Goal: Information Seeking & Learning: Learn about a topic

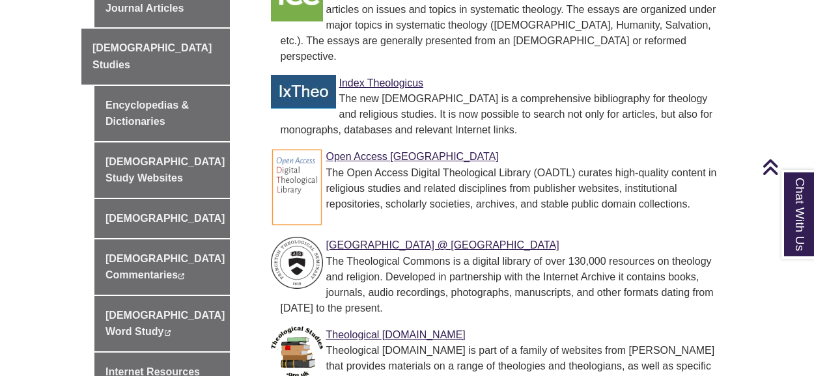
scroll to position [586, 0]
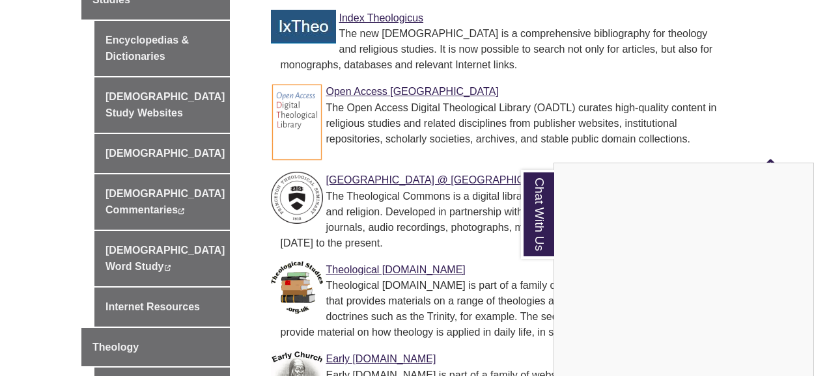
click at [754, 16] on div "Chat With Us" at bounding box center [407, 188] width 814 height 376
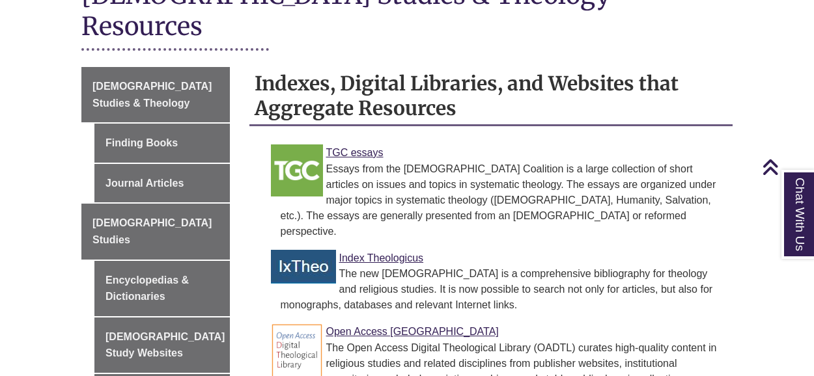
scroll to position [326, 0]
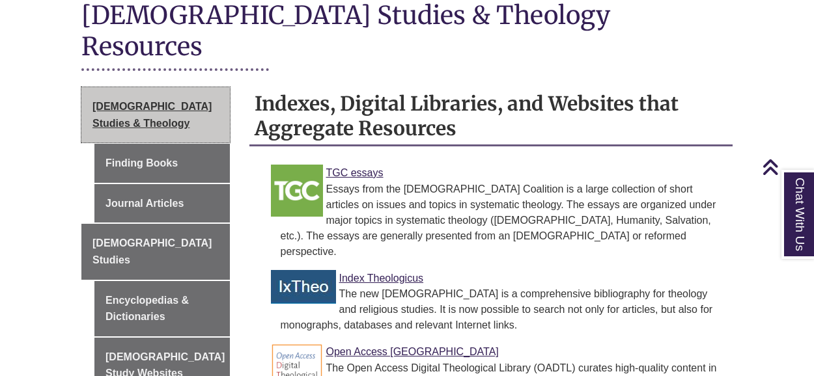
click at [116, 101] on span "[DEMOGRAPHIC_DATA] Studies & Theology" at bounding box center [151, 115] width 119 height 28
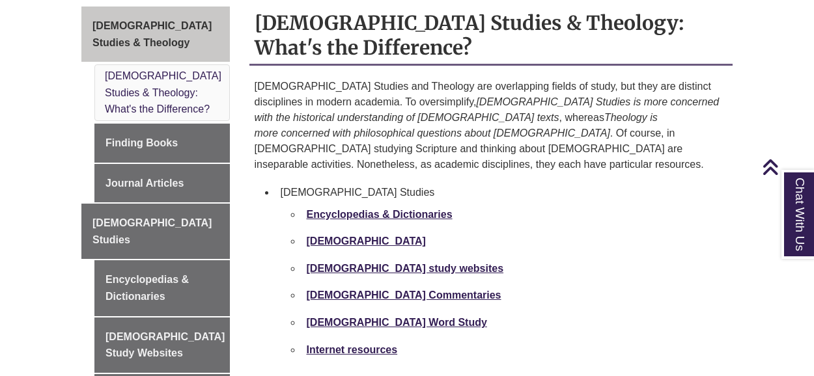
scroll to position [391, 0]
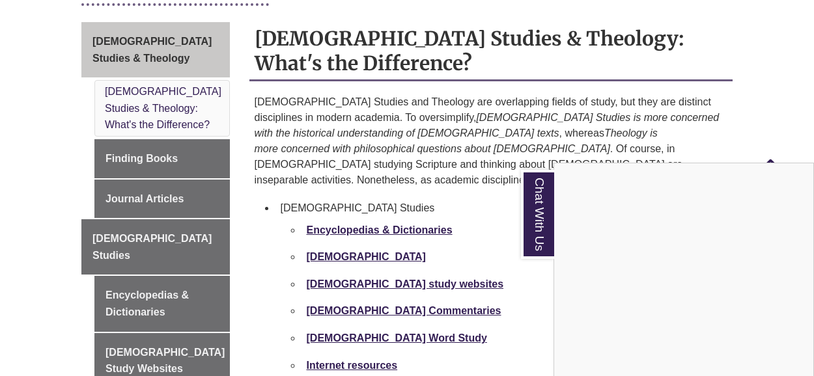
click at [359, 59] on div "Chat With Us" at bounding box center [407, 188] width 814 height 376
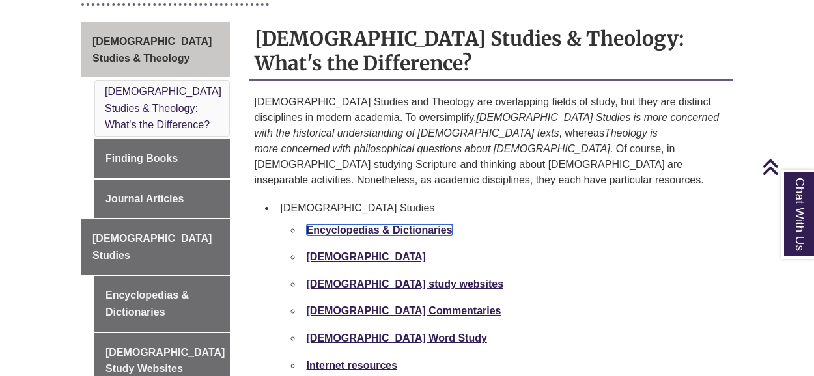
click at [356, 225] on strong "Encyclopedias & Dictionaries" at bounding box center [380, 230] width 146 height 11
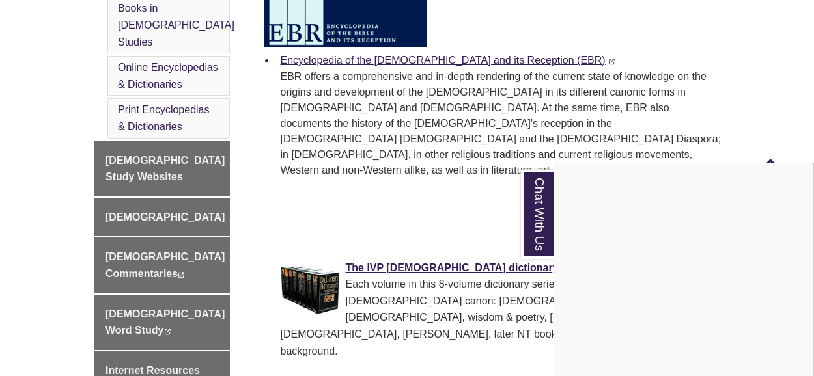
scroll to position [716, 0]
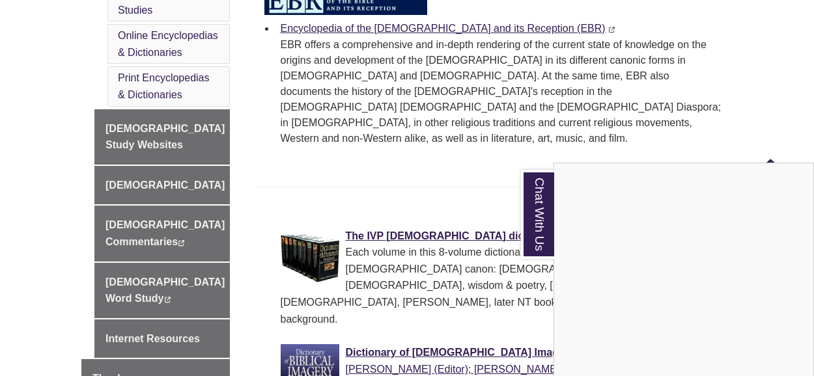
click at [14, 213] on div "Chat With Us" at bounding box center [407, 188] width 814 height 376
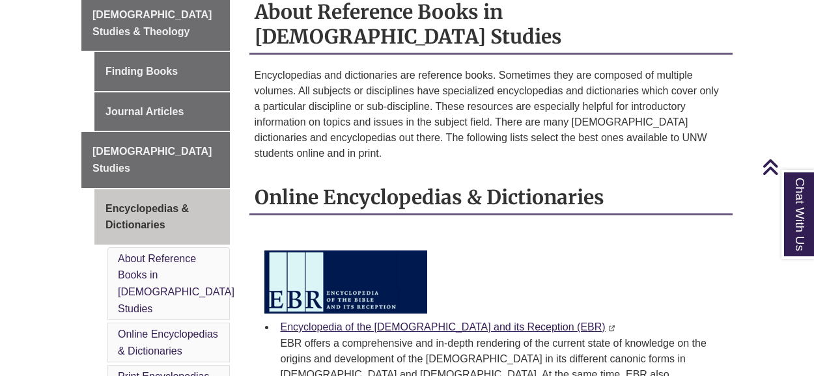
scroll to position [391, 0]
